Goal: Task Accomplishment & Management: Use online tool/utility

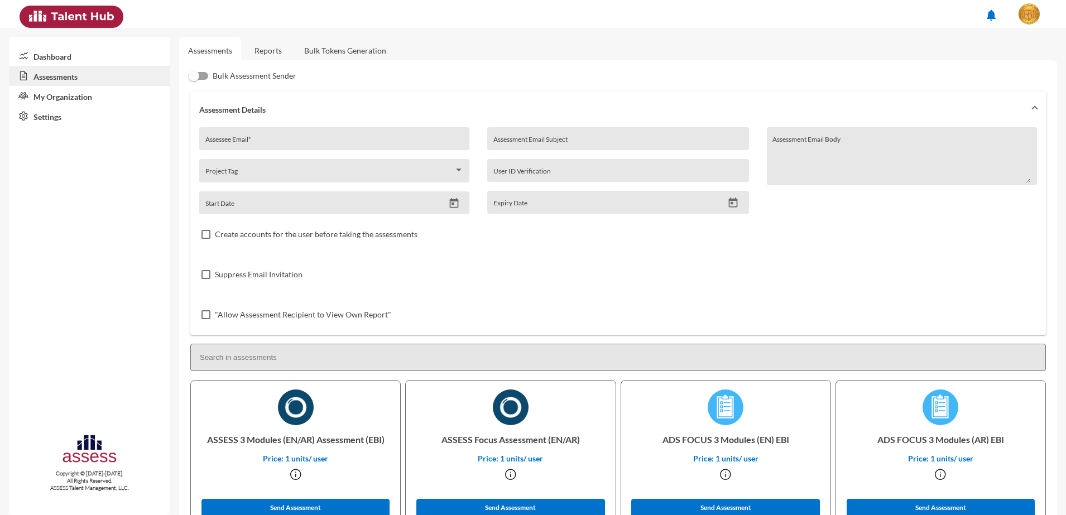
click at [263, 50] on link "Reports" at bounding box center [268, 50] width 45 height 27
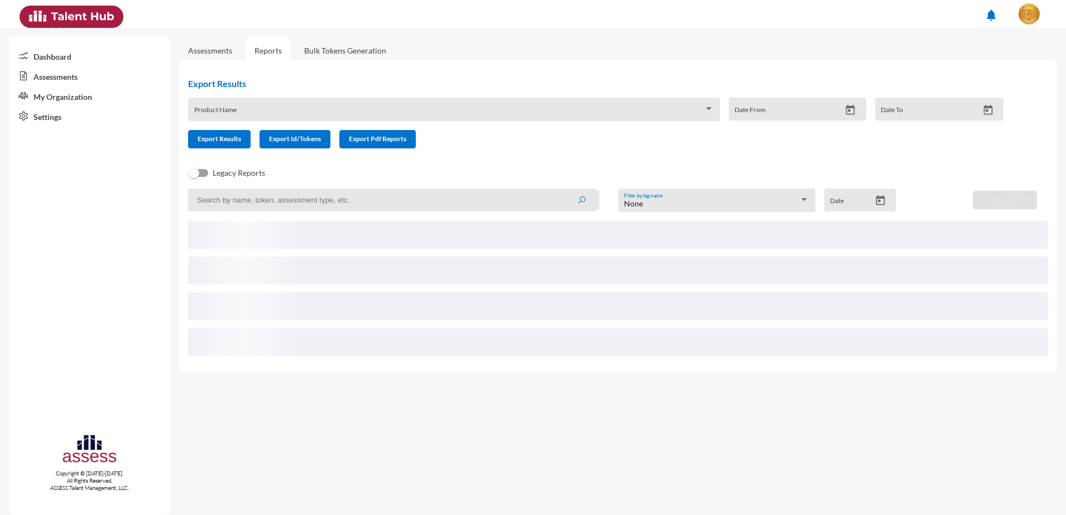
click at [286, 100] on div "Product Name" at bounding box center [454, 109] width 532 height 23
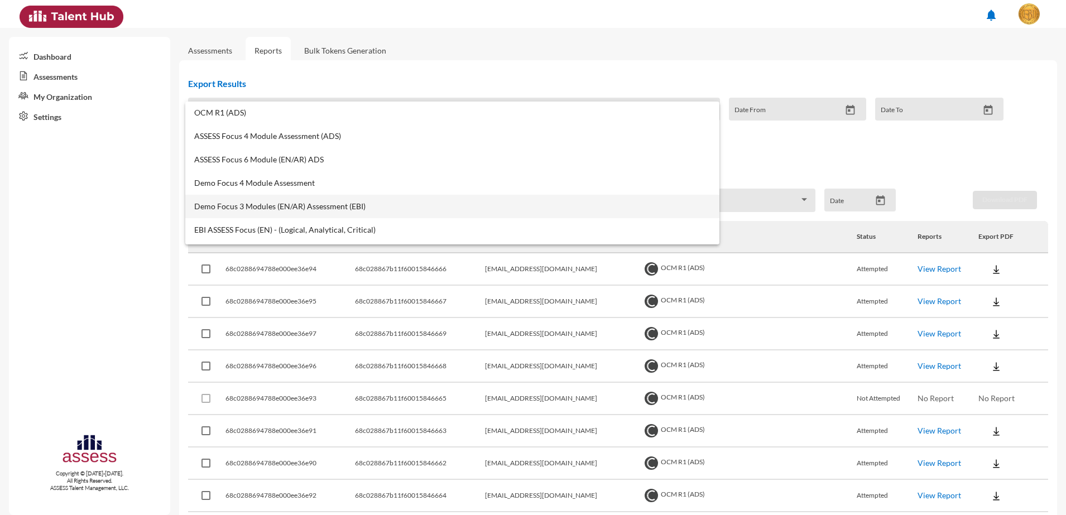
scroll to position [279, 0]
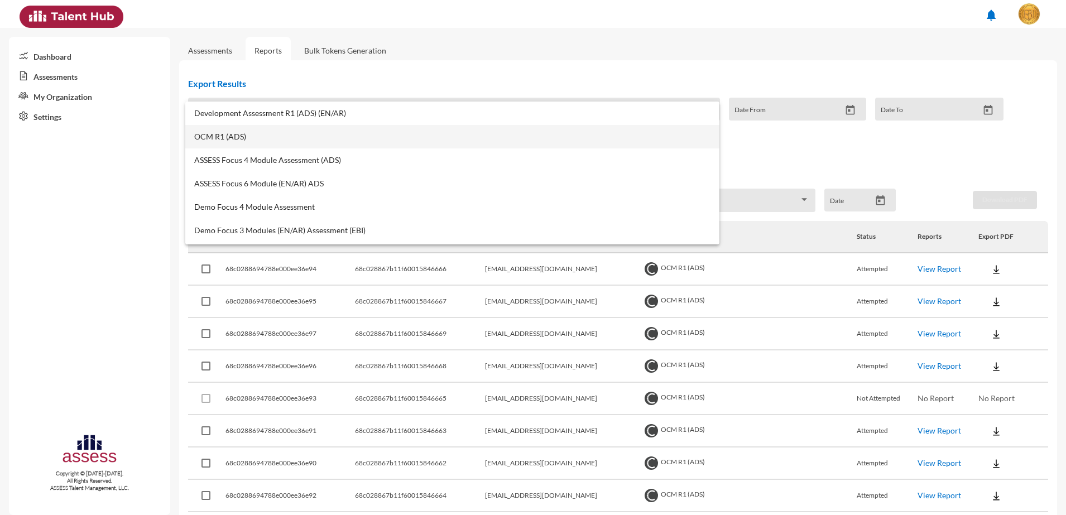
click at [261, 129] on mat-option "OCM R1 (ADS)" at bounding box center [452, 136] width 534 height 23
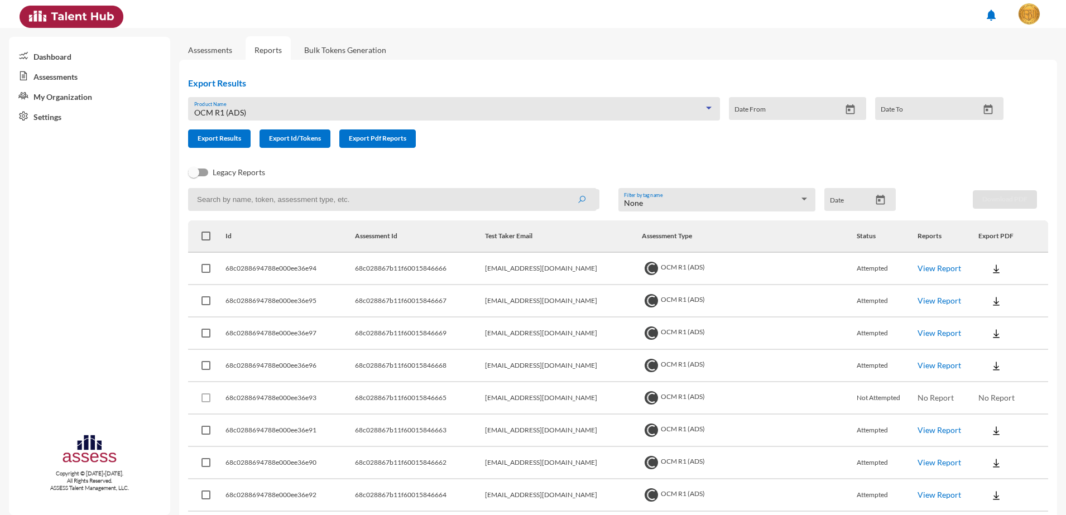
scroll to position [0, 0]
click at [880, 196] on icon "Open calendar" at bounding box center [881, 201] width 12 height 12
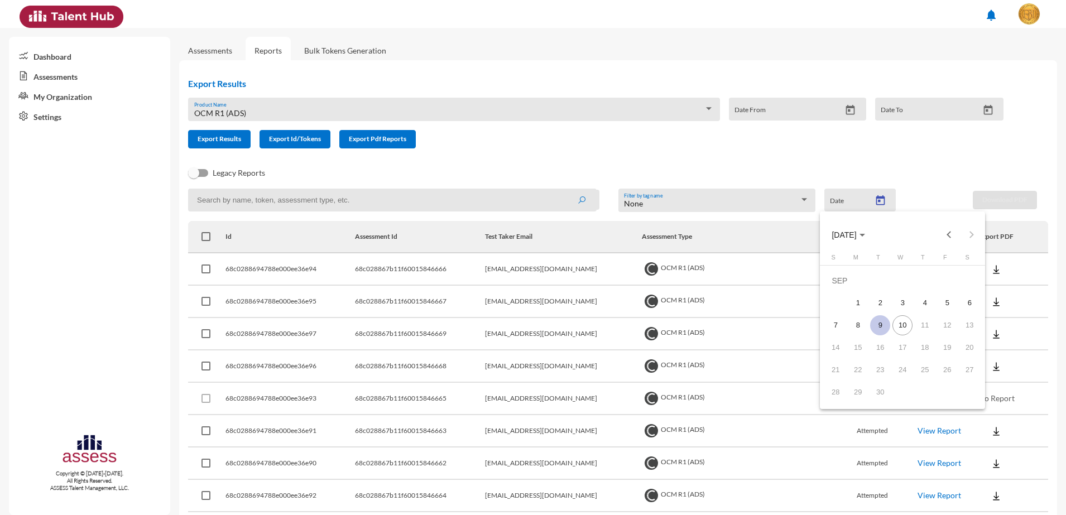
click at [870, 324] on div "9" at bounding box center [880, 325] width 20 height 20
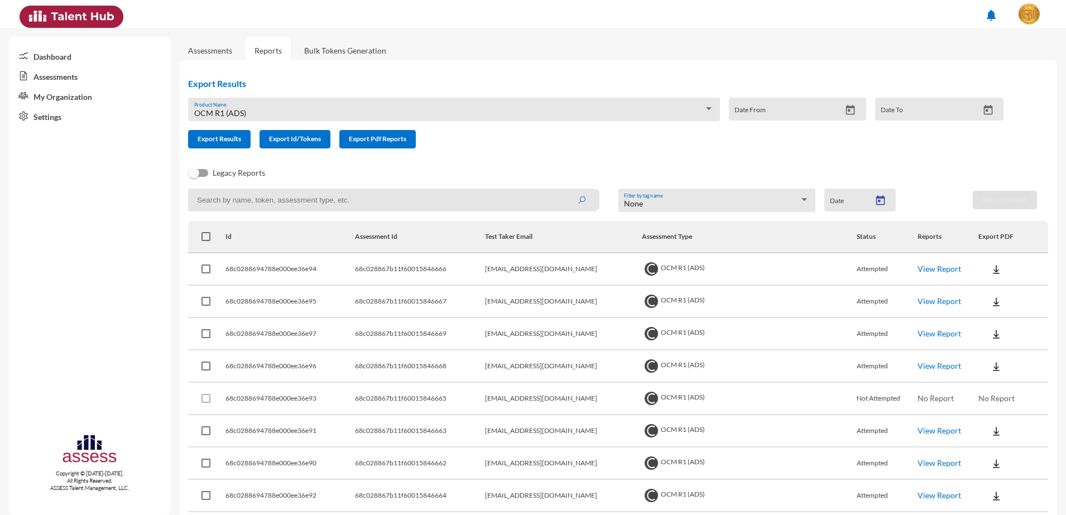
type input "[DATE]"
click at [204, 140] on span "Export Results" at bounding box center [220, 139] width 44 height 8
